Goal: Navigation & Orientation: Find specific page/section

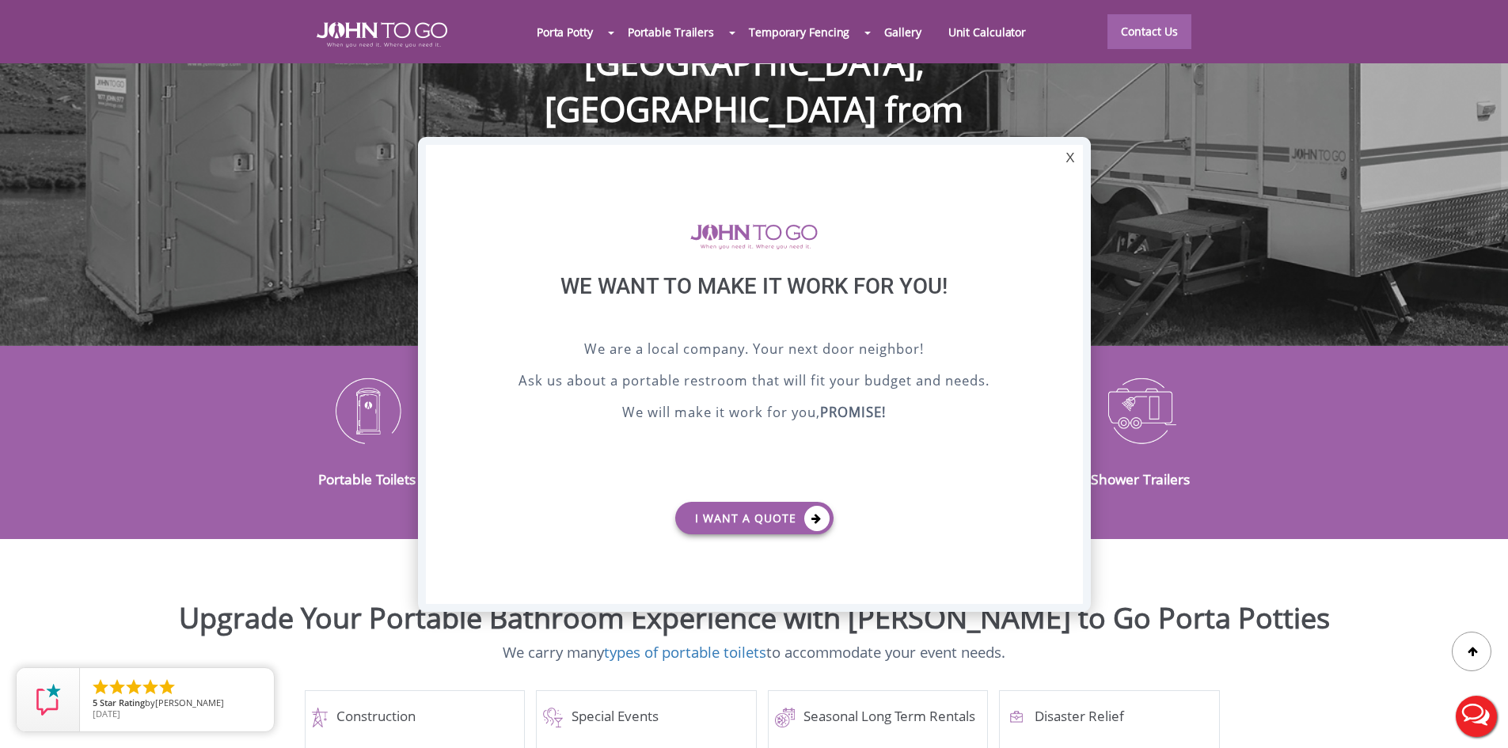
click at [1070, 160] on div "X" at bounding box center [1069, 158] width 25 height 27
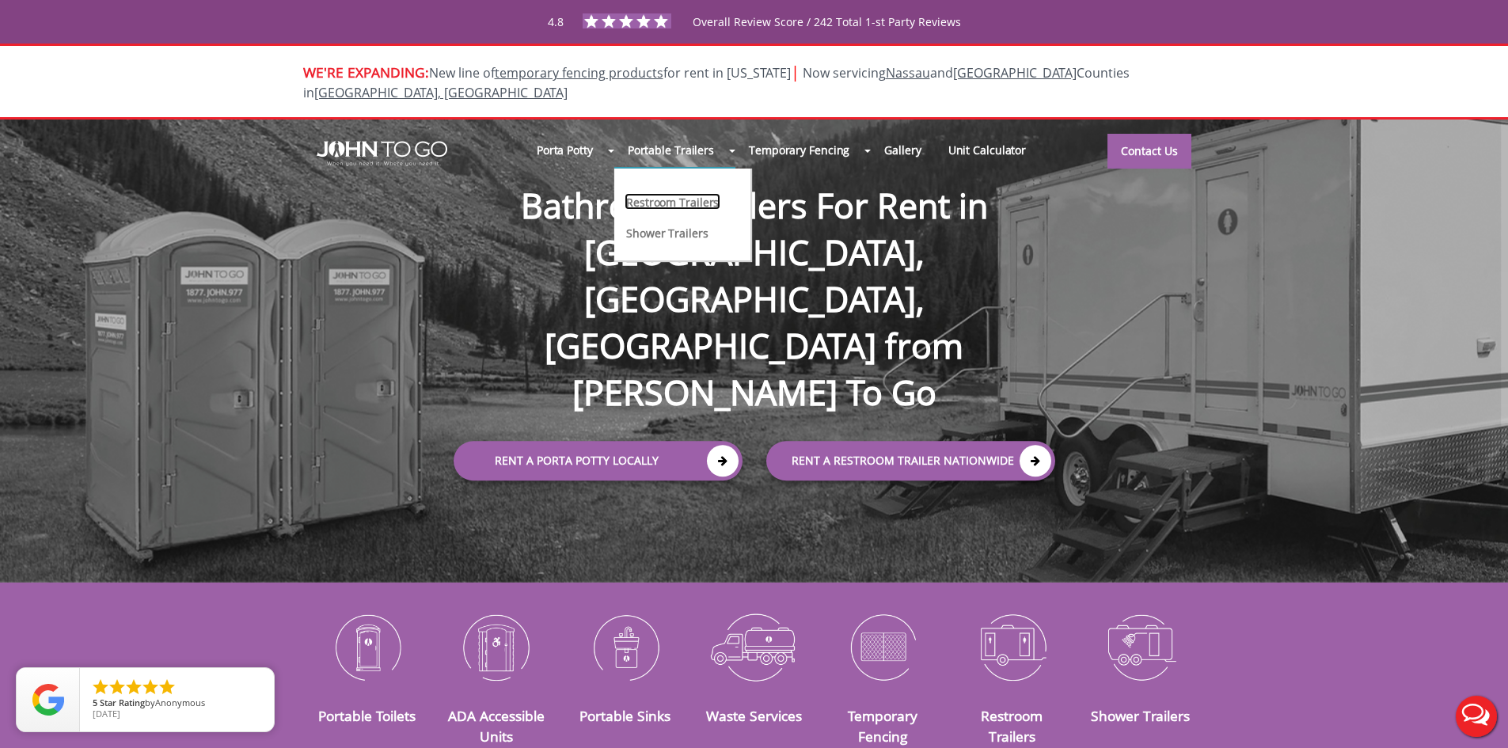
click at [669, 193] on link "Restroom Trailers" at bounding box center [672, 201] width 96 height 17
click at [671, 224] on link "Shower Trailers" at bounding box center [666, 232] width 85 height 17
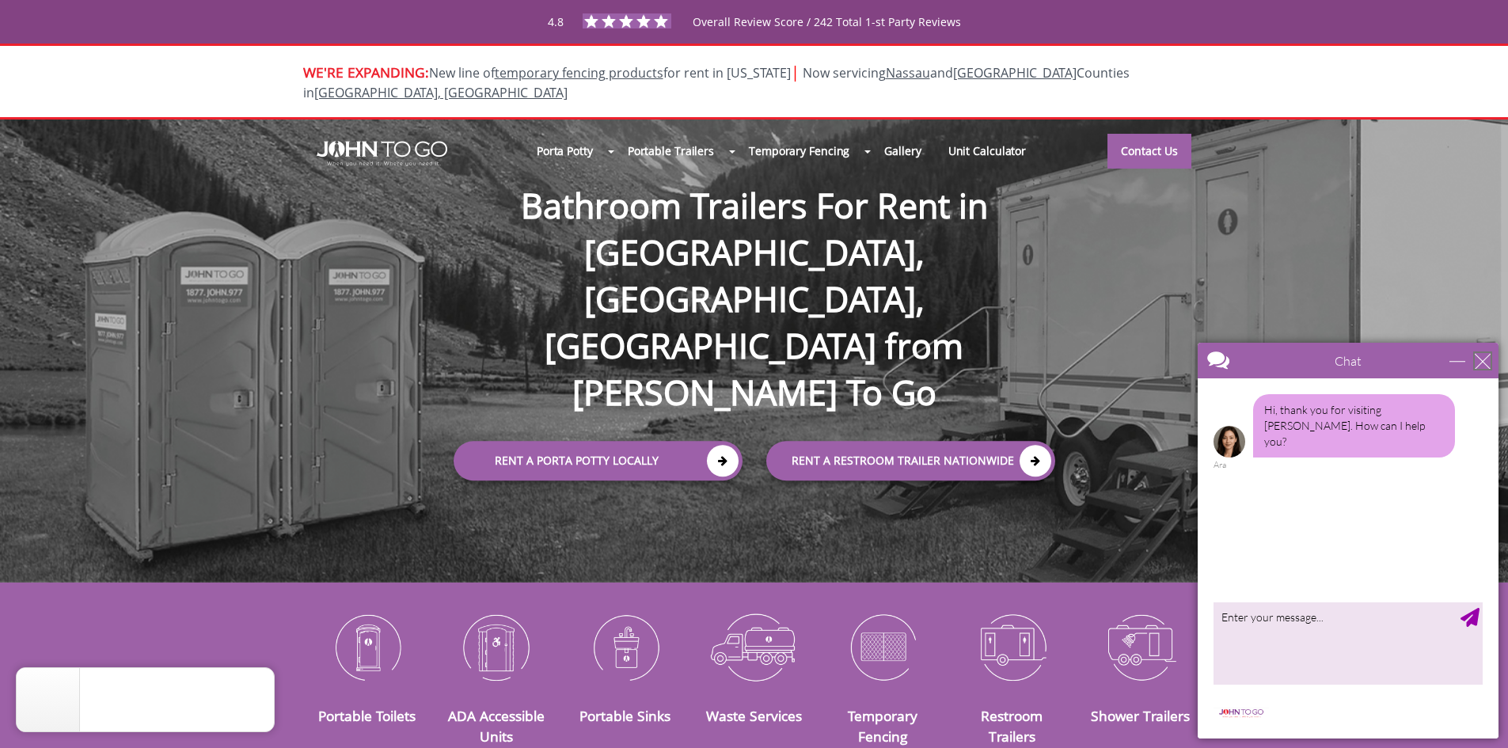
click at [1483, 359] on div "close" at bounding box center [1482, 361] width 16 height 16
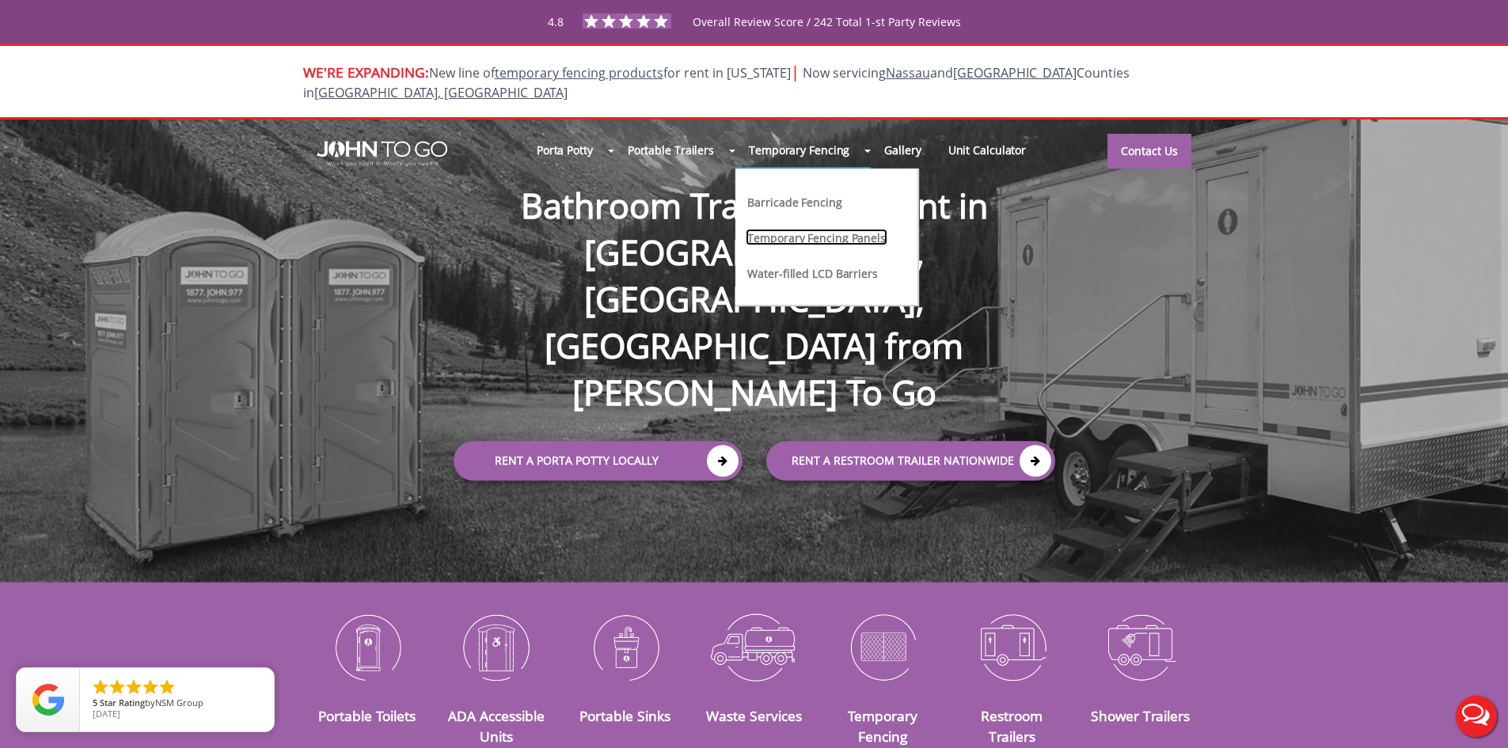
click at [812, 229] on link "Temporary Fencing Panels" at bounding box center [817, 237] width 142 height 17
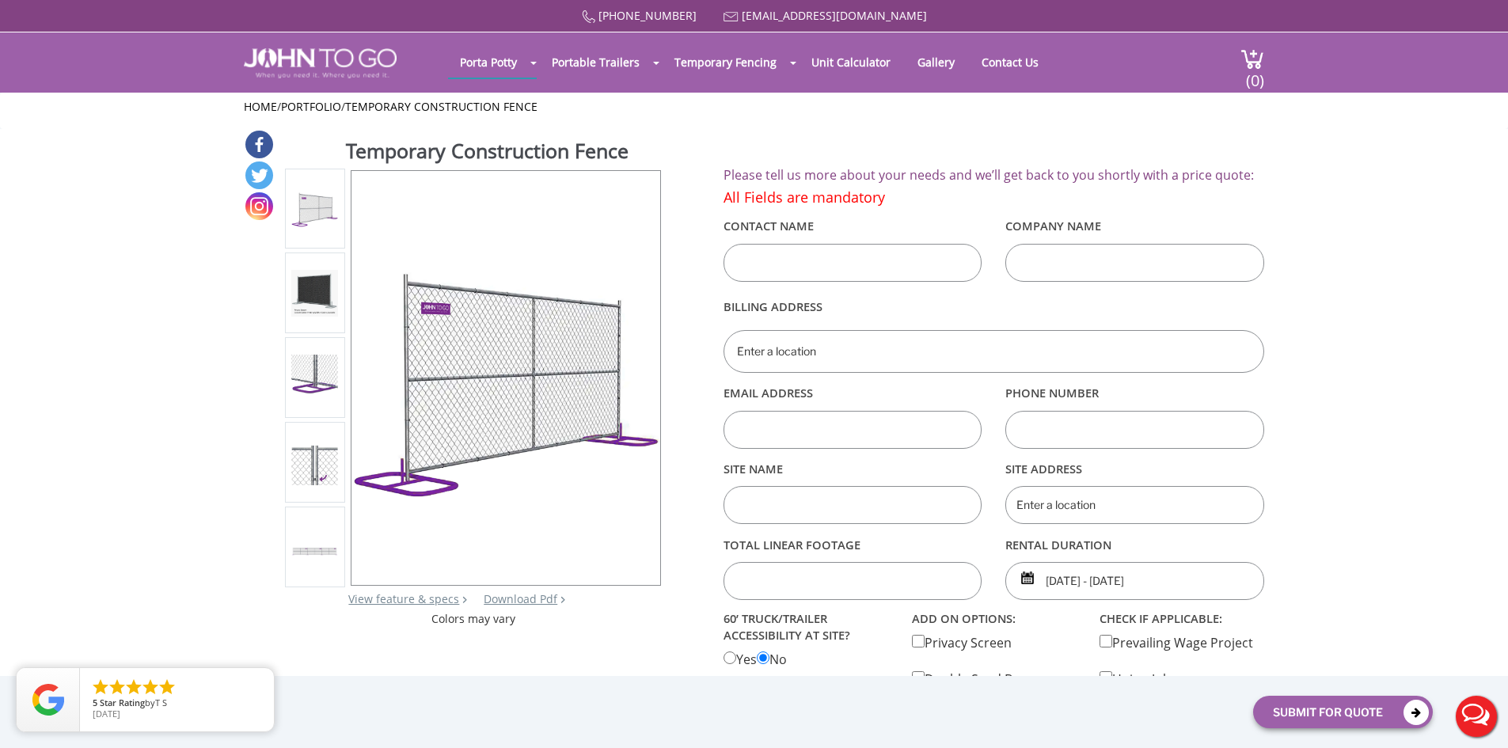
click at [326, 286] on img at bounding box center [314, 293] width 47 height 47
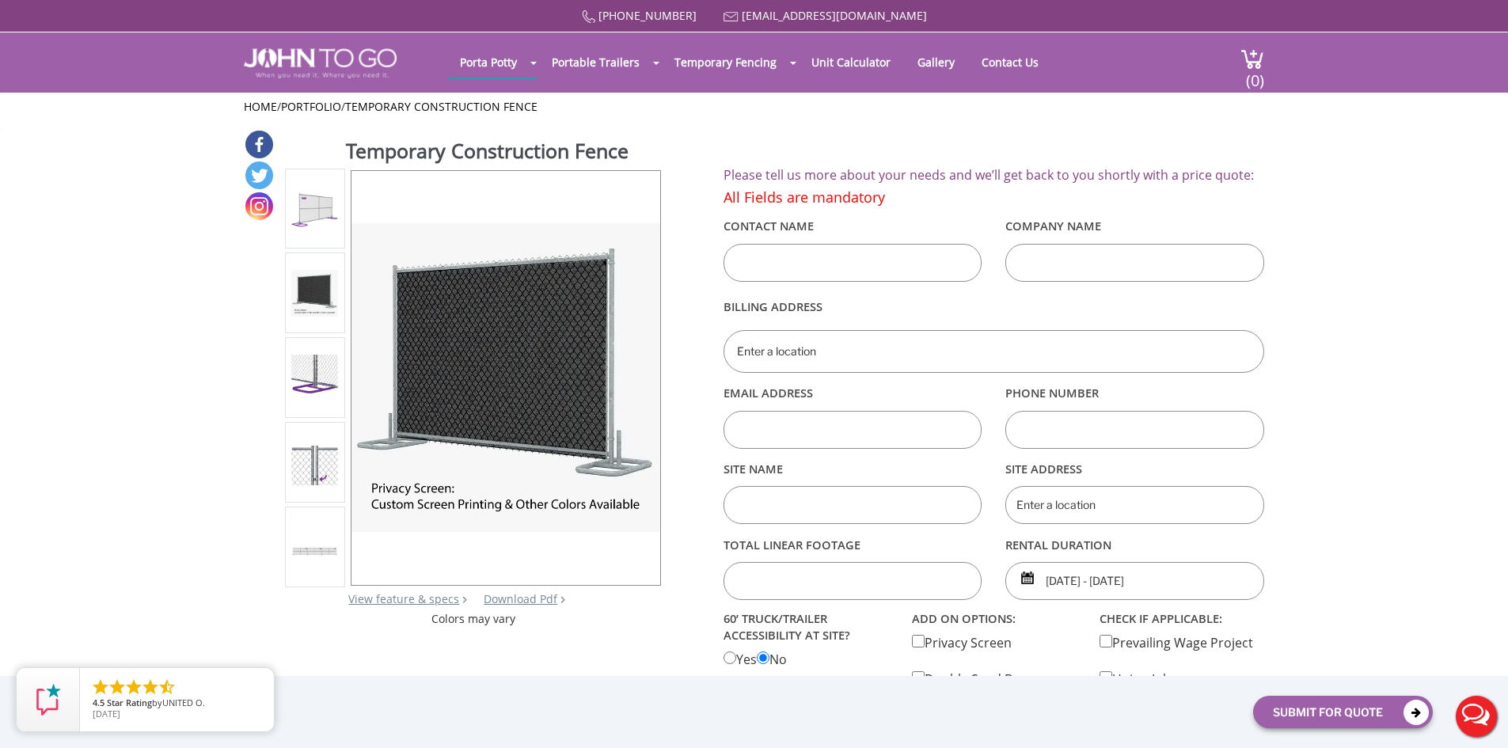
click at [326, 366] on img at bounding box center [314, 378] width 47 height 46
